Goal: Browse casually: Explore the website without a specific task or goal

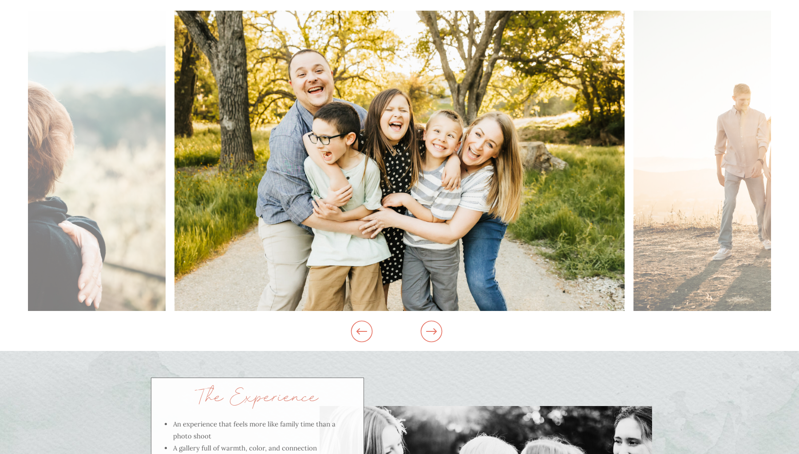
scroll to position [905, 0]
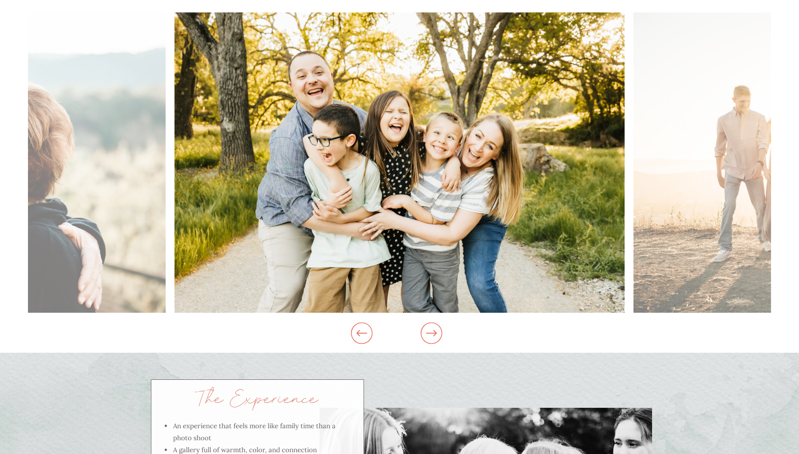
click at [435, 333] on icon at bounding box center [431, 333] width 11 height 6
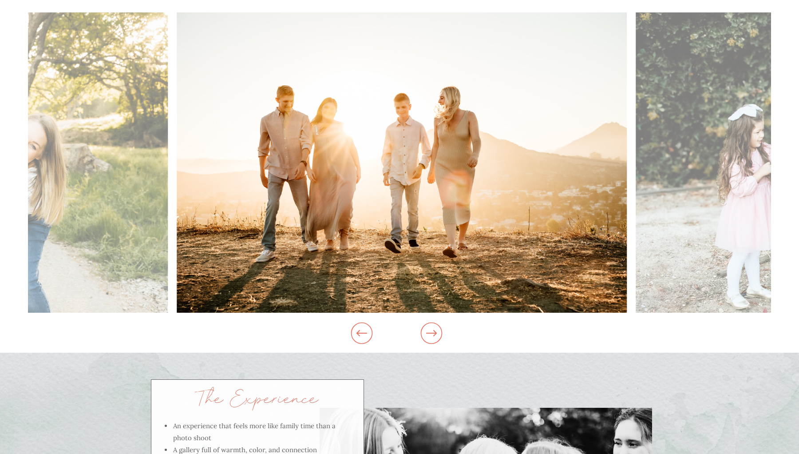
click at [435, 333] on icon at bounding box center [431, 333] width 11 height 6
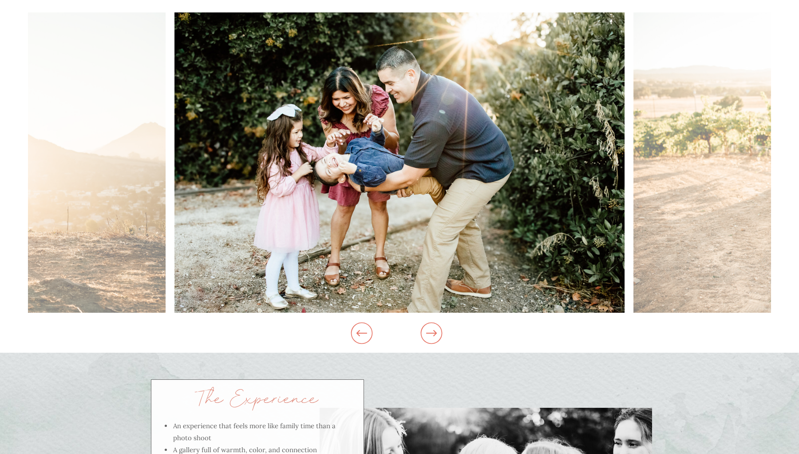
click at [364, 332] on icon at bounding box center [361, 333] width 11 height 6
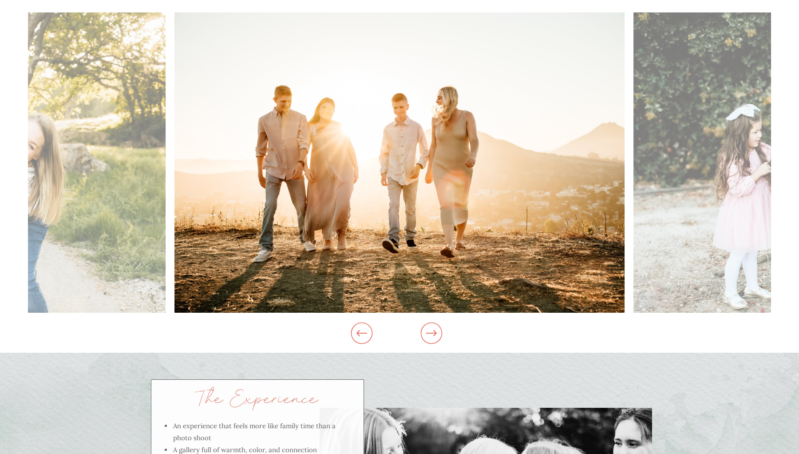
click at [437, 336] on icon at bounding box center [432, 333] width 34 height 26
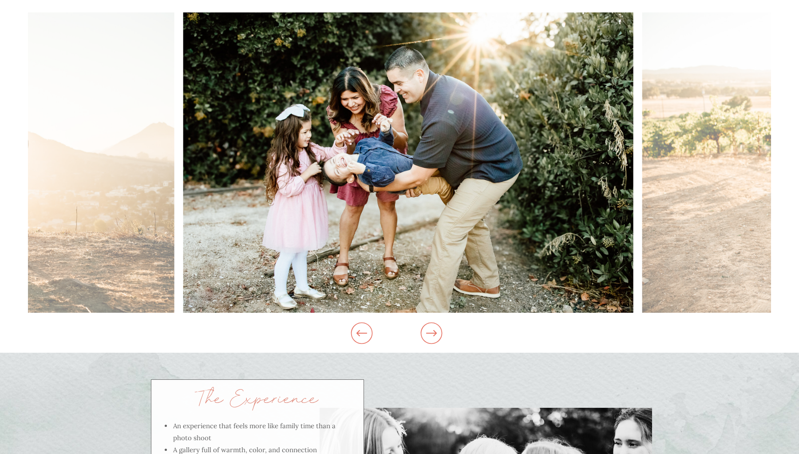
click at [437, 336] on icon at bounding box center [432, 333] width 34 height 26
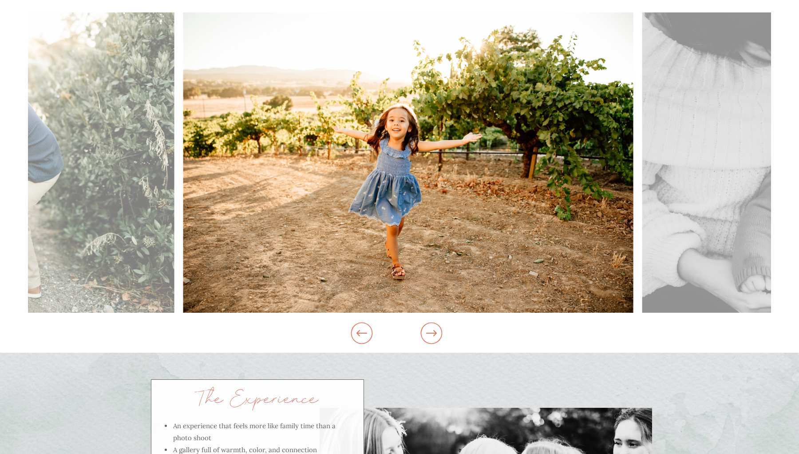
click at [437, 336] on icon at bounding box center [432, 333] width 34 height 26
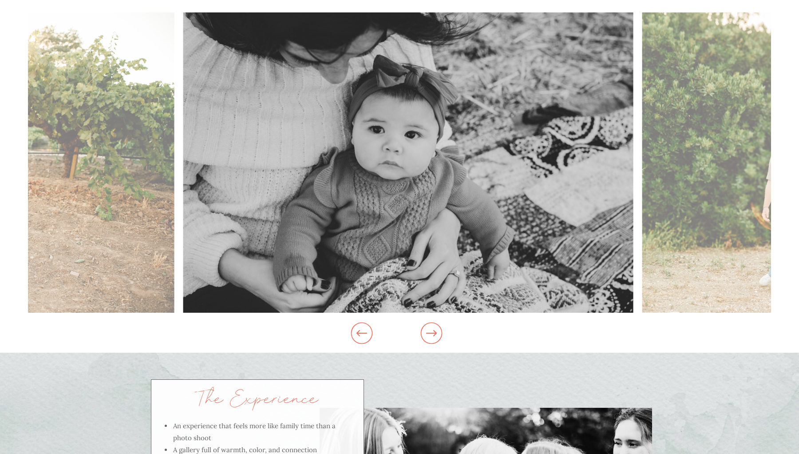
click at [437, 336] on icon at bounding box center [432, 333] width 34 height 26
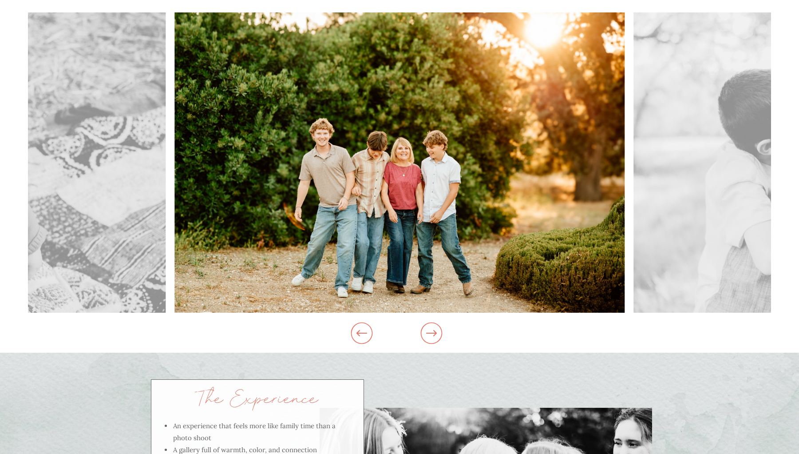
click at [437, 336] on icon at bounding box center [432, 333] width 34 height 26
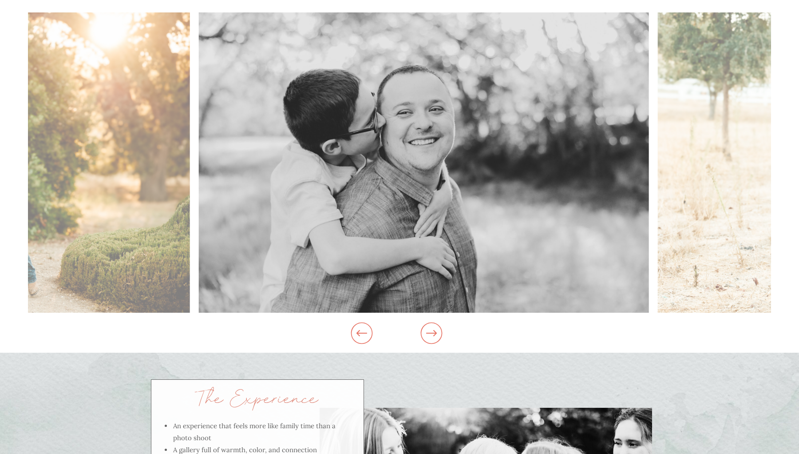
click at [437, 336] on icon at bounding box center [432, 333] width 34 height 26
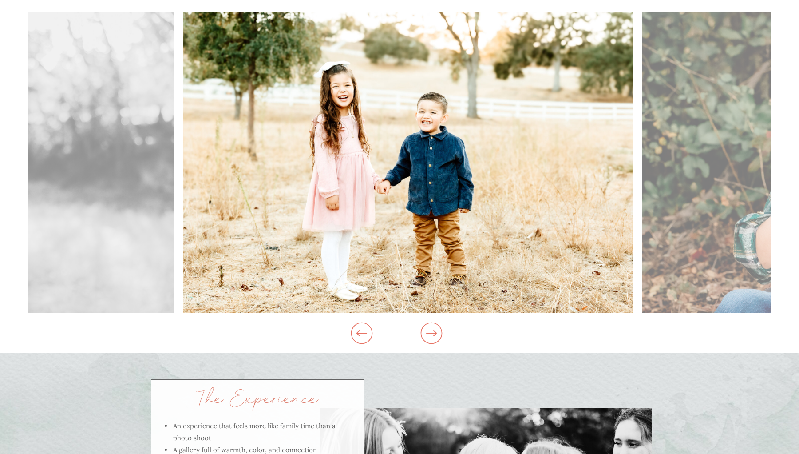
click at [437, 336] on icon at bounding box center [432, 333] width 34 height 26
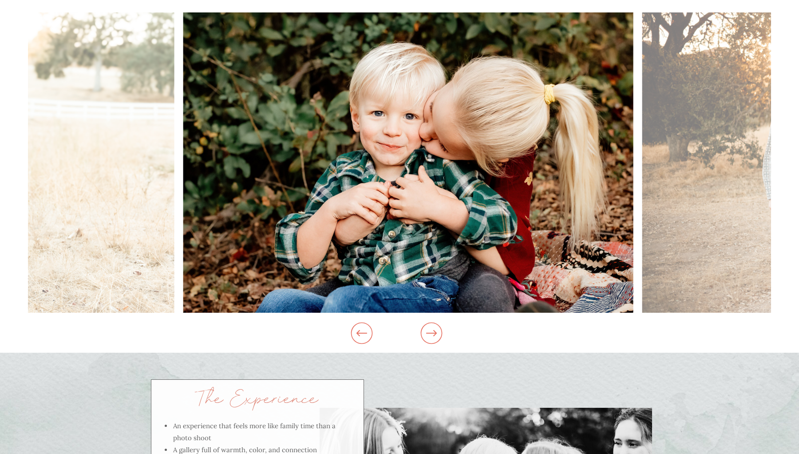
click at [437, 336] on icon at bounding box center [432, 333] width 34 height 26
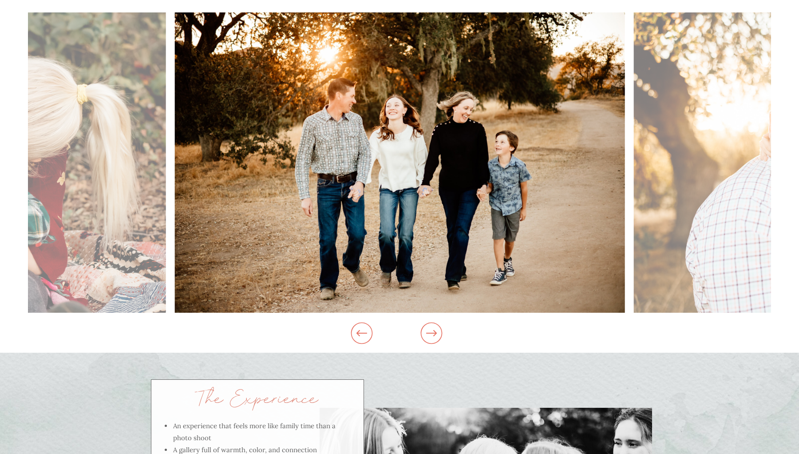
click at [437, 336] on icon at bounding box center [432, 333] width 34 height 26
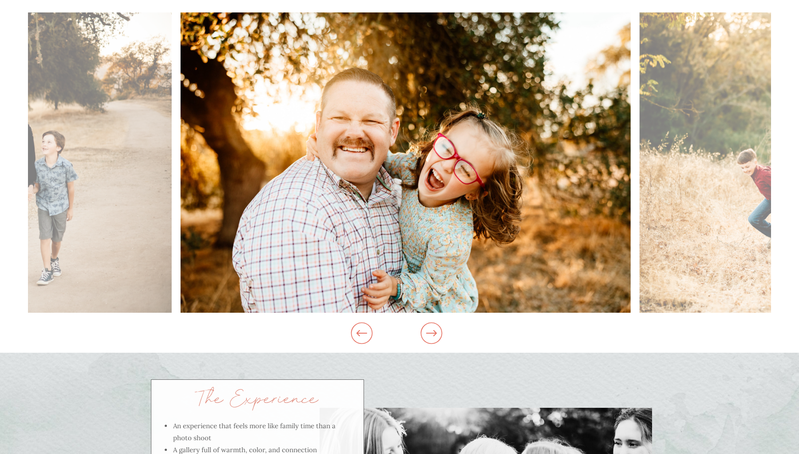
click at [437, 336] on icon at bounding box center [432, 333] width 34 height 26
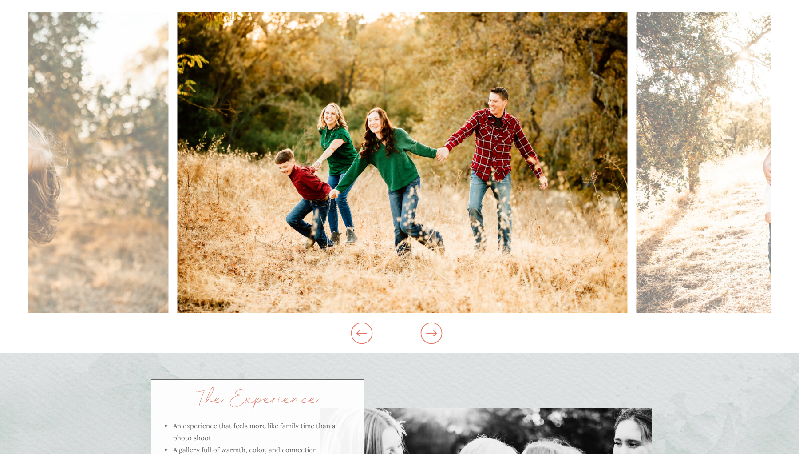
click at [437, 336] on icon at bounding box center [432, 333] width 34 height 26
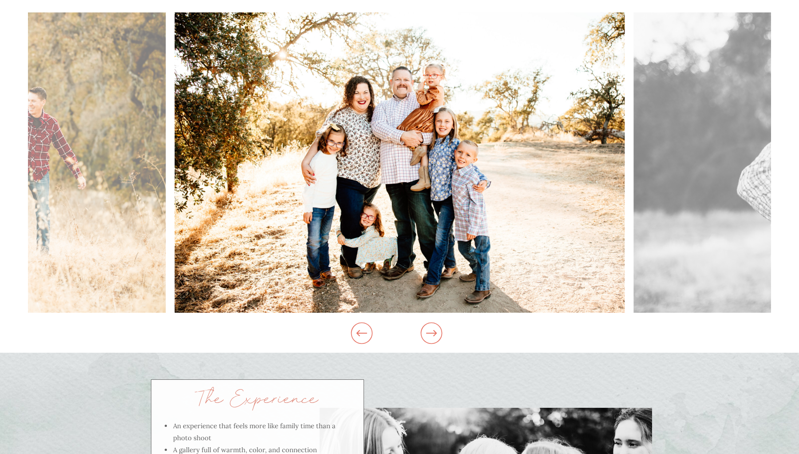
click at [437, 336] on icon at bounding box center [432, 333] width 34 height 26
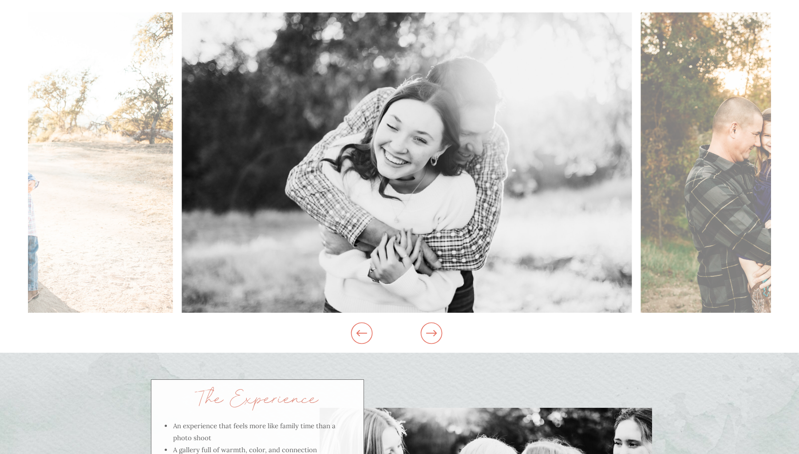
click at [437, 336] on icon at bounding box center [432, 333] width 34 height 26
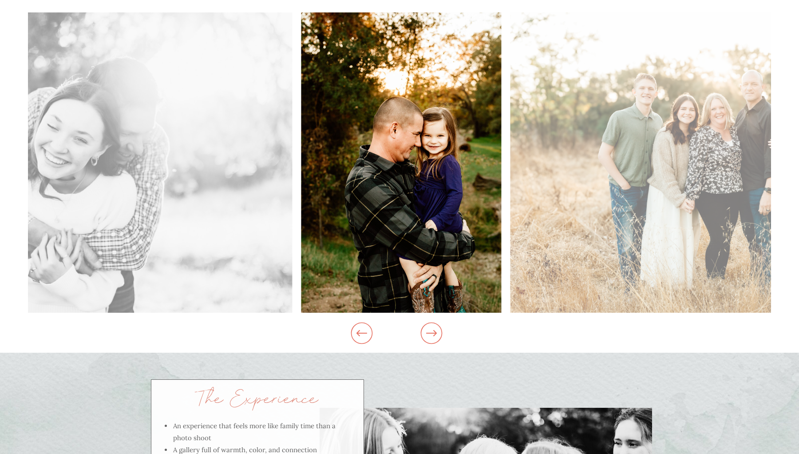
click at [437, 336] on icon at bounding box center [432, 333] width 34 height 26
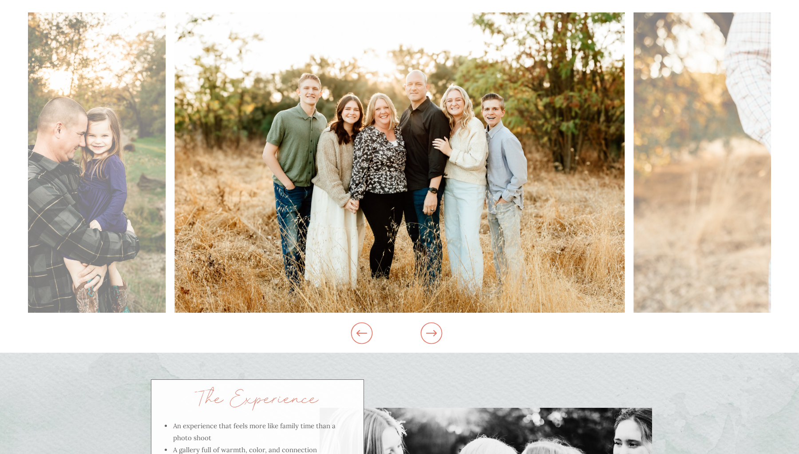
scroll to position [884, 0]
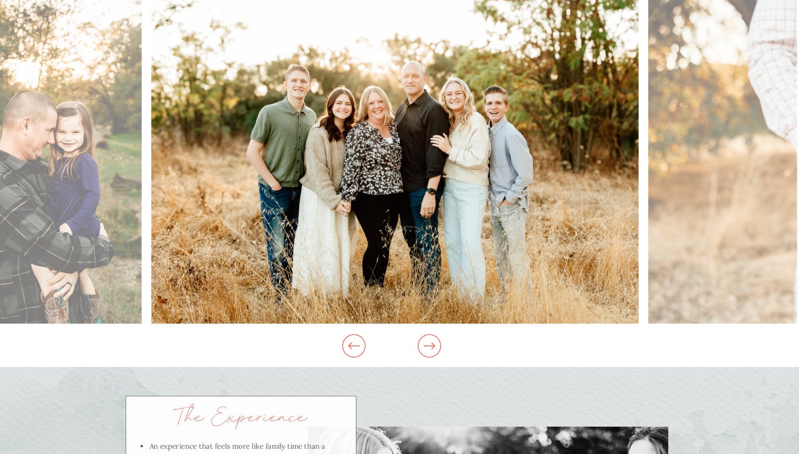
click at [368, 160] on img at bounding box center [399, 183] width 450 height 300
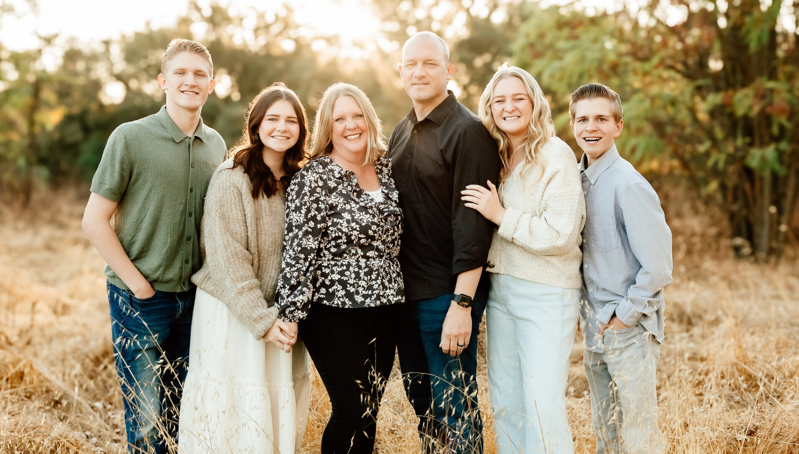
scroll to position [869, 0]
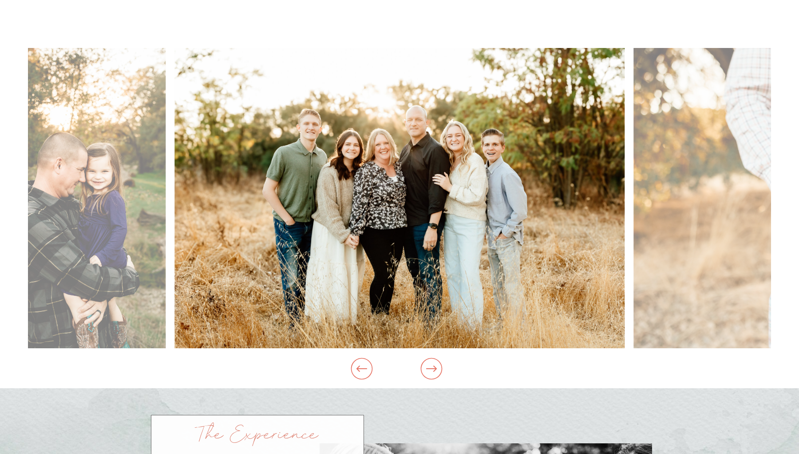
click at [419, 371] on icon at bounding box center [432, 369] width 34 height 26
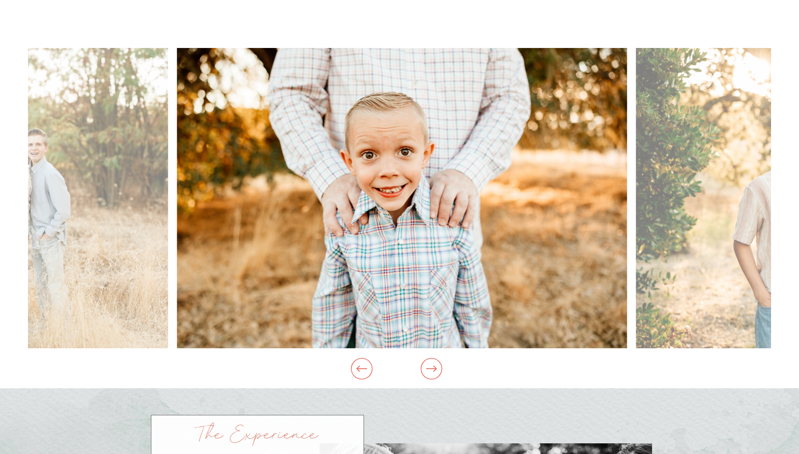
click at [429, 370] on icon at bounding box center [432, 369] width 34 height 26
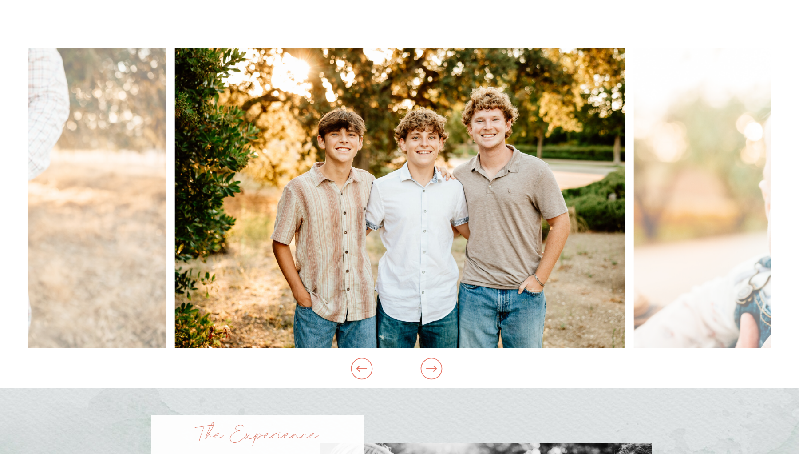
click at [429, 370] on icon at bounding box center [432, 369] width 34 height 26
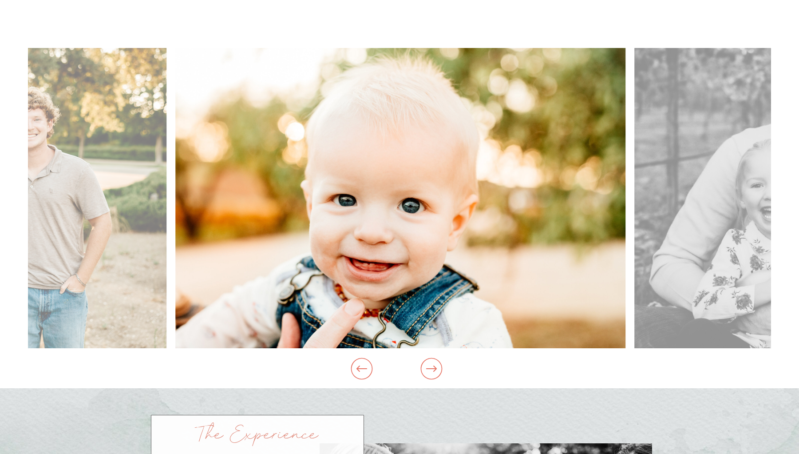
click at [429, 370] on icon at bounding box center [432, 369] width 34 height 26
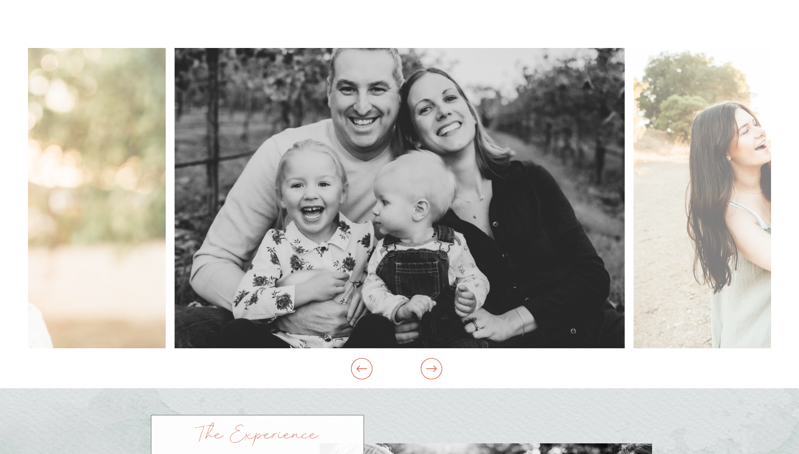
click at [429, 370] on icon at bounding box center [432, 369] width 34 height 26
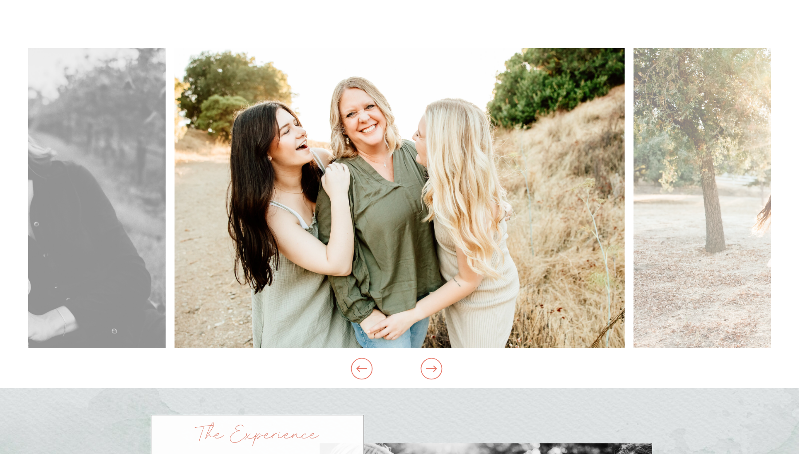
click at [429, 370] on icon at bounding box center [432, 369] width 34 height 26
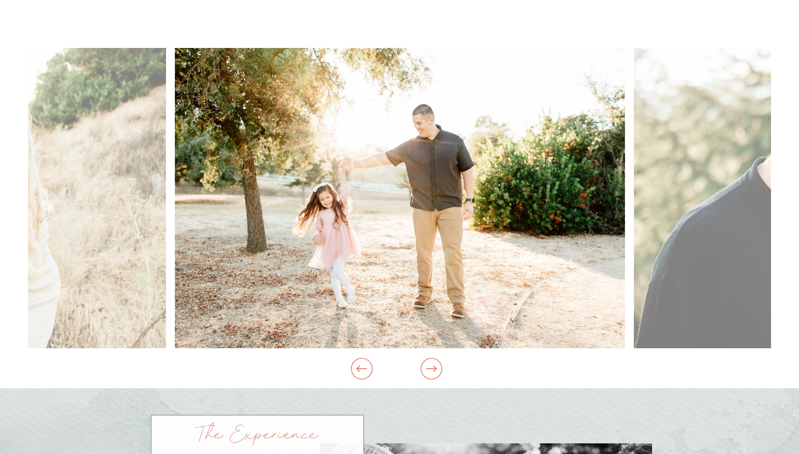
click at [429, 370] on icon at bounding box center [432, 369] width 34 height 26
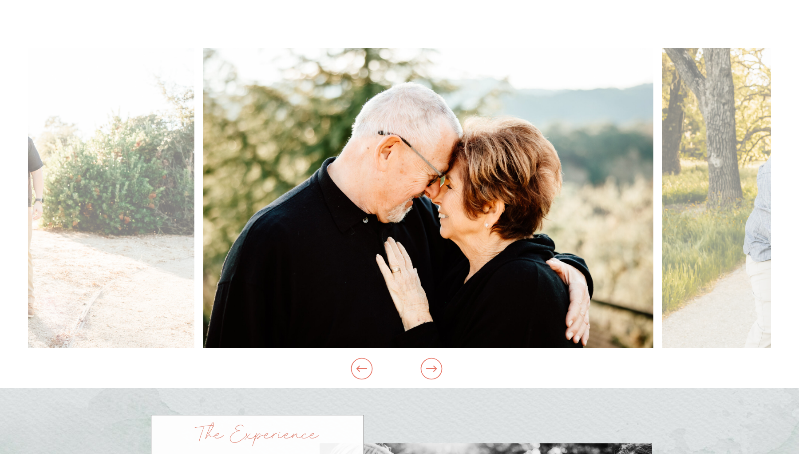
click at [429, 370] on icon at bounding box center [432, 369] width 34 height 26
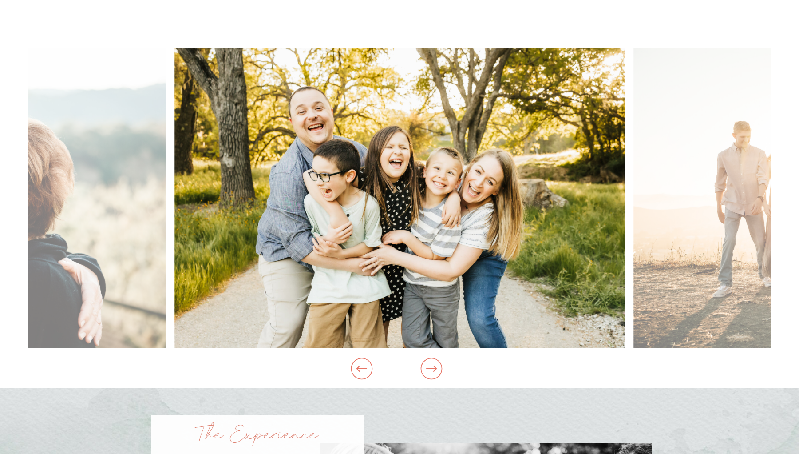
click at [429, 370] on icon at bounding box center [432, 369] width 34 height 26
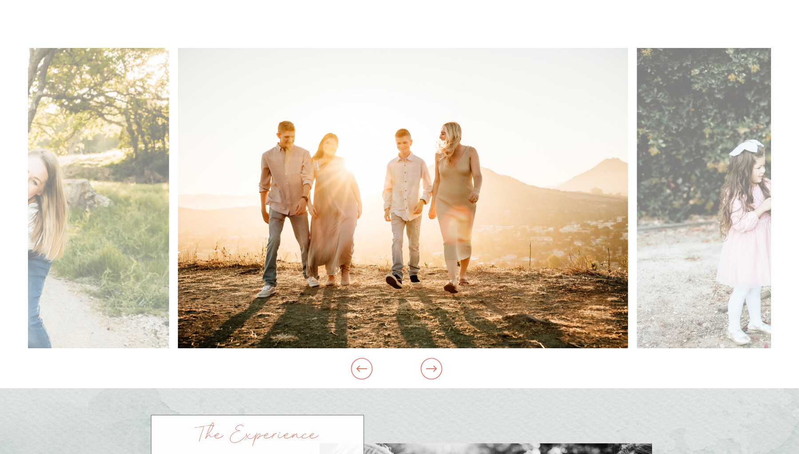
click at [429, 370] on icon at bounding box center [432, 369] width 34 height 26
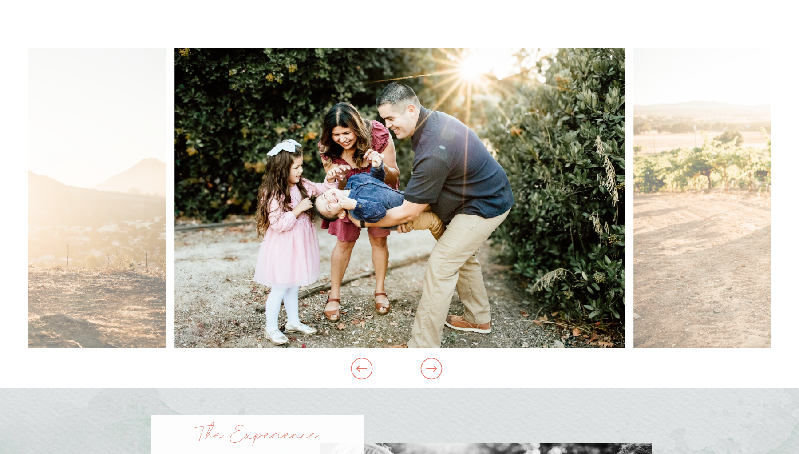
click at [364, 368] on icon at bounding box center [361, 368] width 11 height 6
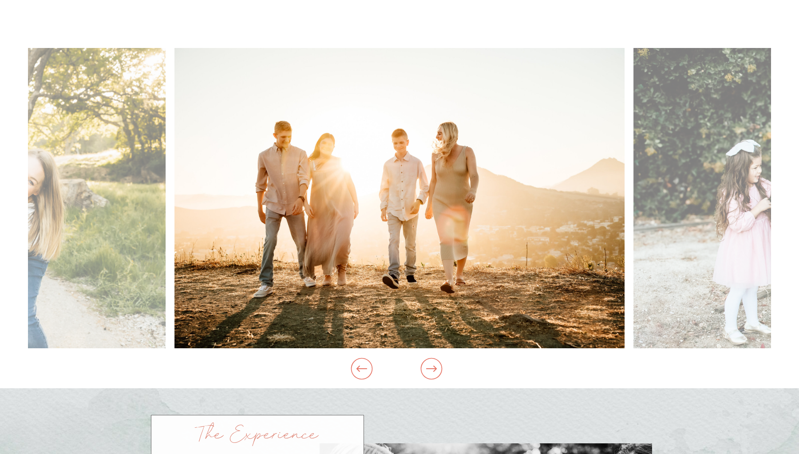
click at [429, 368] on icon at bounding box center [431, 368] width 11 height 6
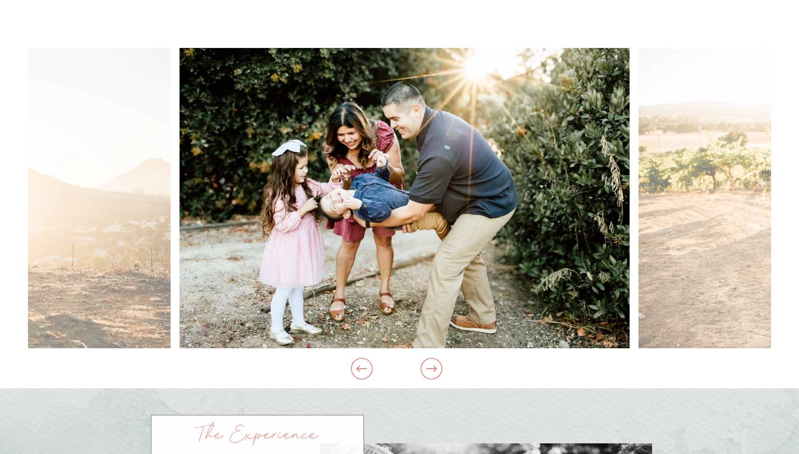
click at [429, 368] on icon at bounding box center [431, 368] width 11 height 6
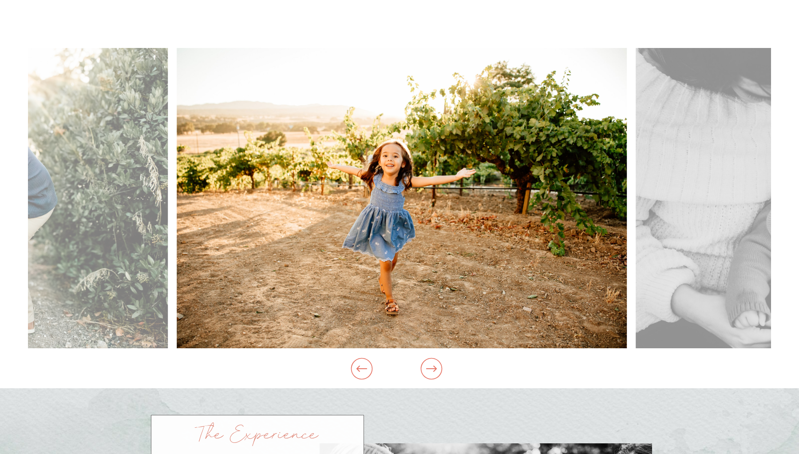
click at [429, 368] on icon at bounding box center [431, 368] width 11 height 6
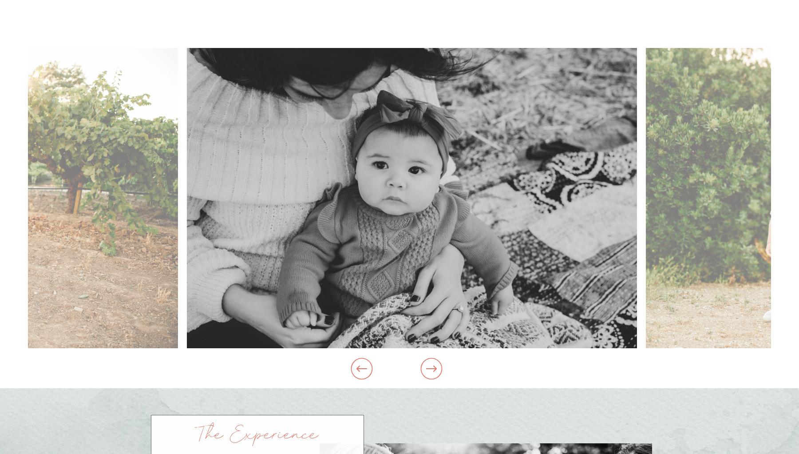
click at [429, 368] on icon at bounding box center [431, 368] width 11 height 6
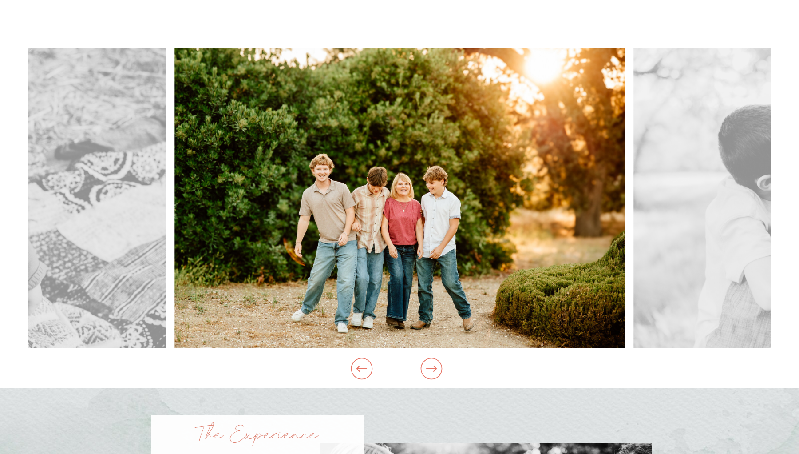
click at [429, 368] on icon at bounding box center [431, 368] width 11 height 6
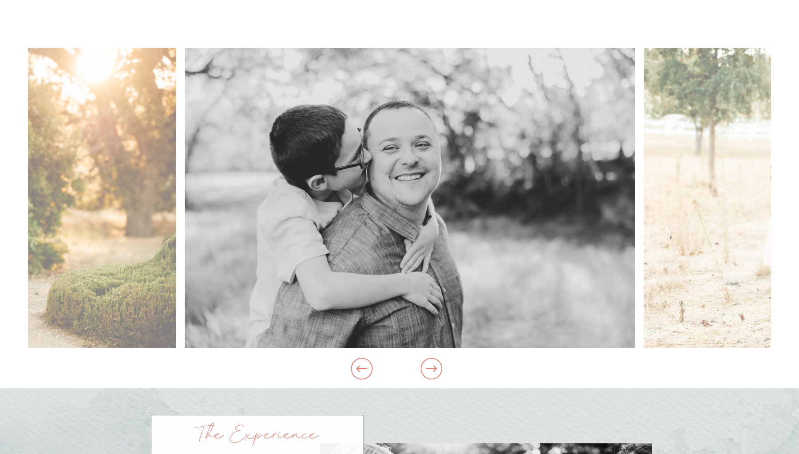
click at [429, 368] on icon at bounding box center [431, 368] width 11 height 6
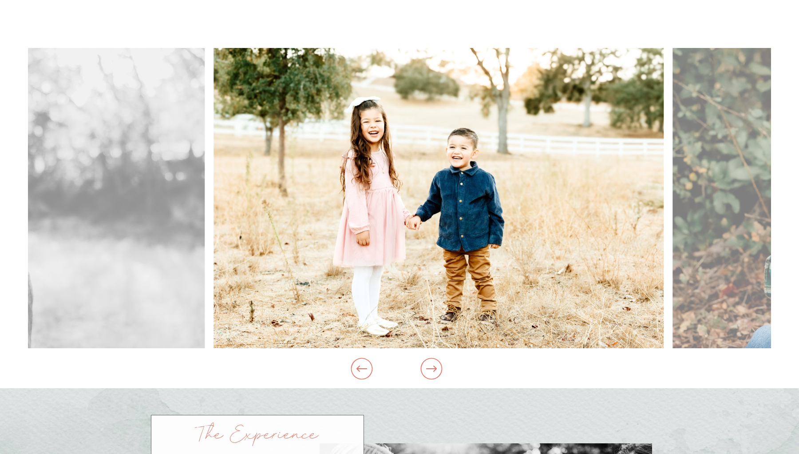
click at [429, 368] on icon at bounding box center [431, 368] width 11 height 6
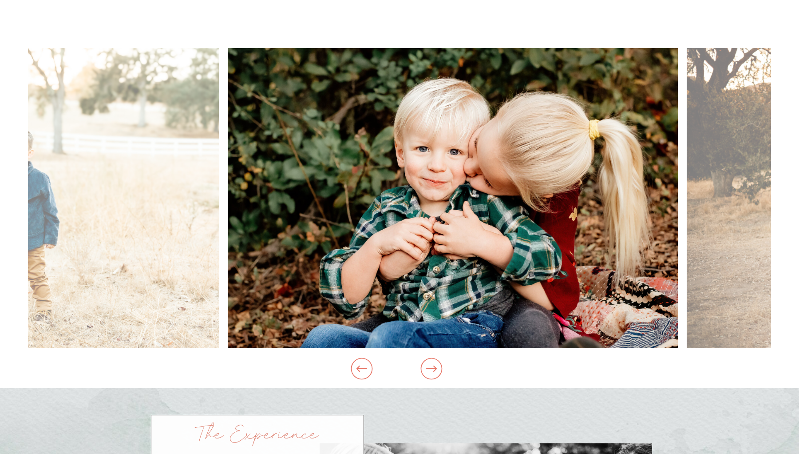
click at [429, 368] on icon at bounding box center [431, 368] width 11 height 6
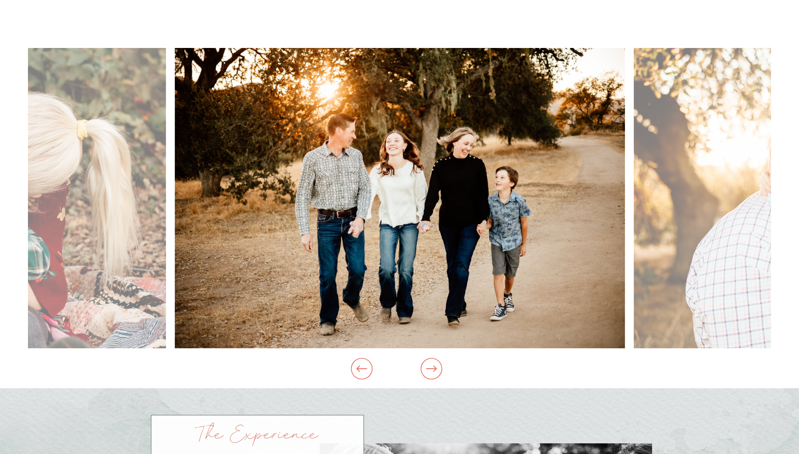
click at [429, 368] on icon at bounding box center [431, 368] width 11 height 6
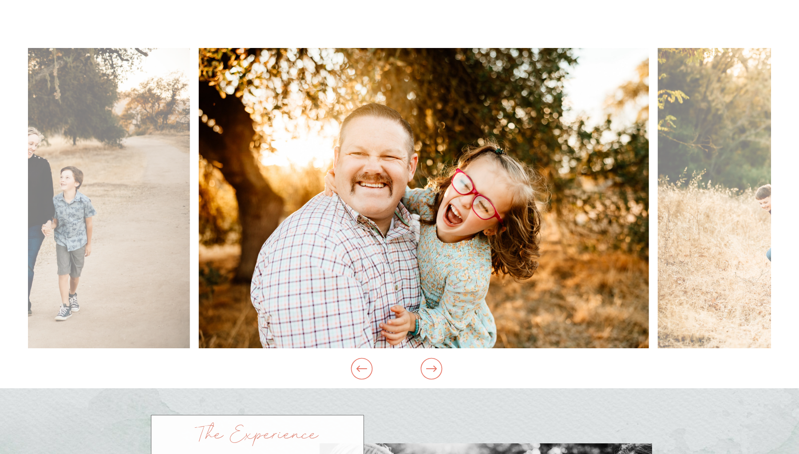
click at [429, 368] on icon at bounding box center [431, 368] width 11 height 6
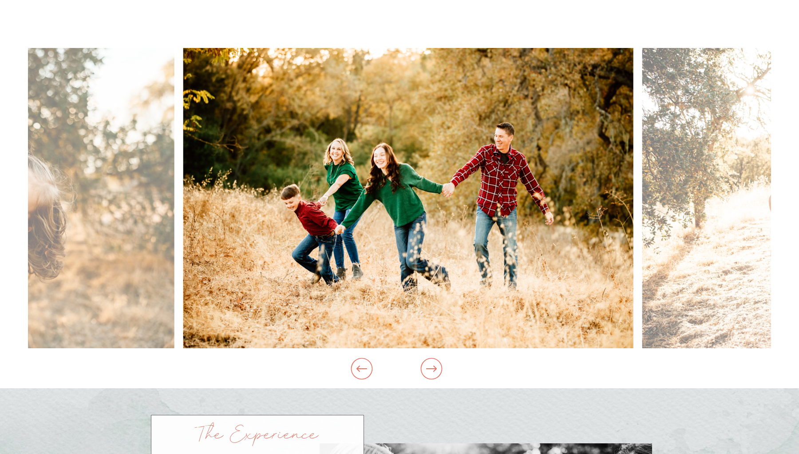
click at [429, 368] on icon at bounding box center [431, 368] width 11 height 6
